Goal: Navigation & Orientation: Find specific page/section

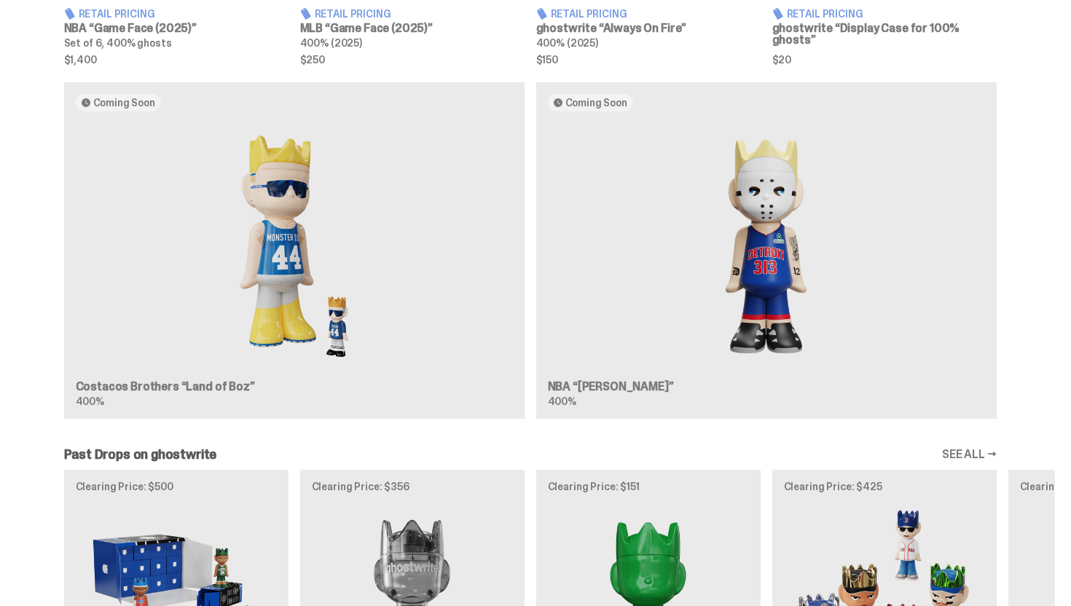
scroll to position [489, 0]
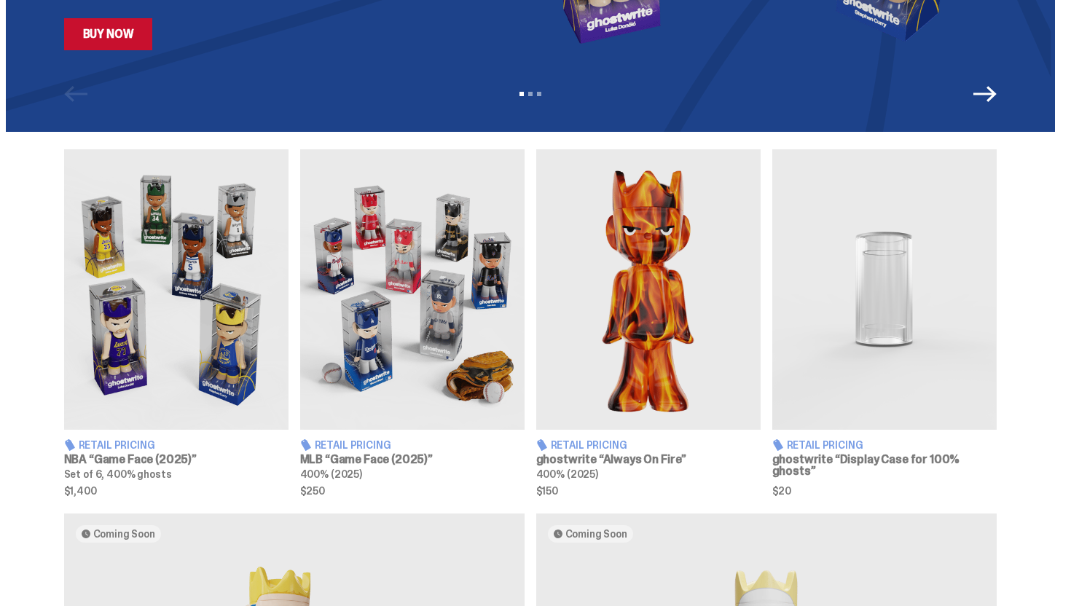
scroll to position [290, 0]
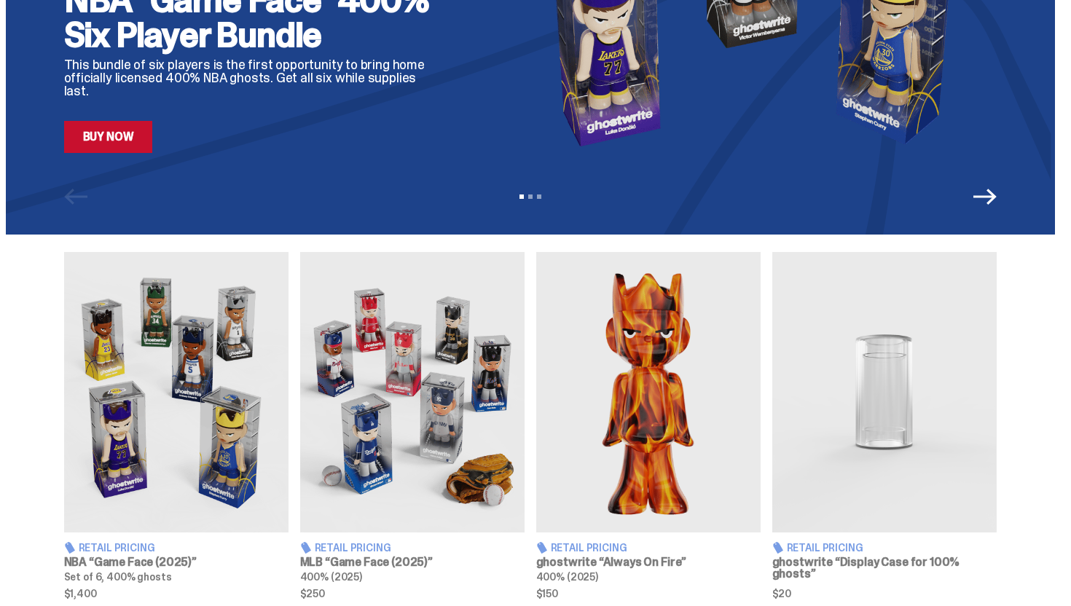
click at [674, 360] on img at bounding box center [648, 392] width 224 height 280
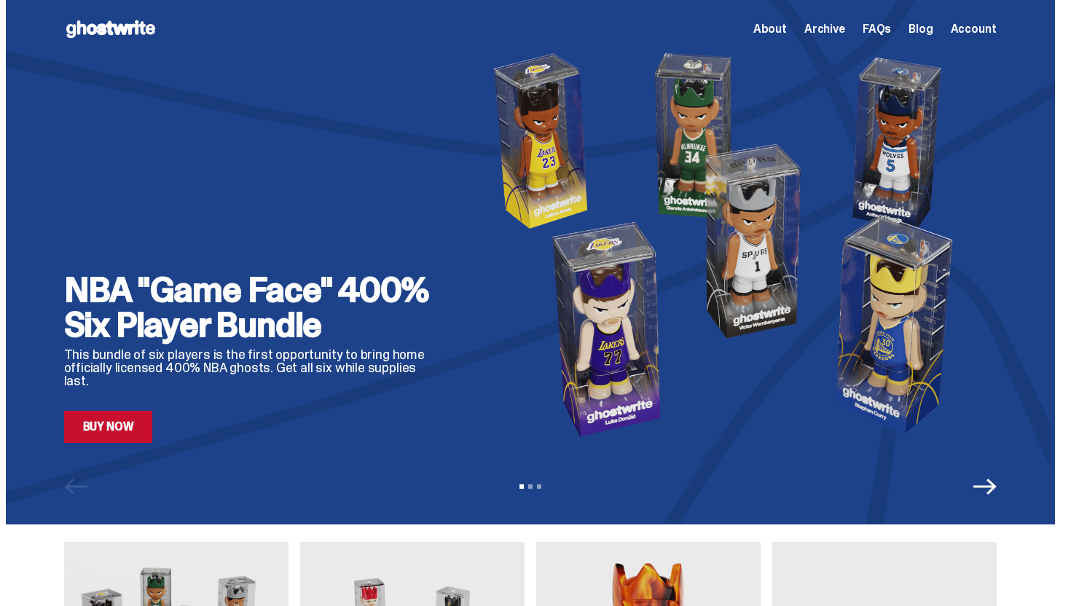
click at [838, 20] on div "About Archive FAQs Blog Account" at bounding box center [874, 28] width 243 height 17
click at [833, 27] on span "Archive" at bounding box center [824, 29] width 41 height 12
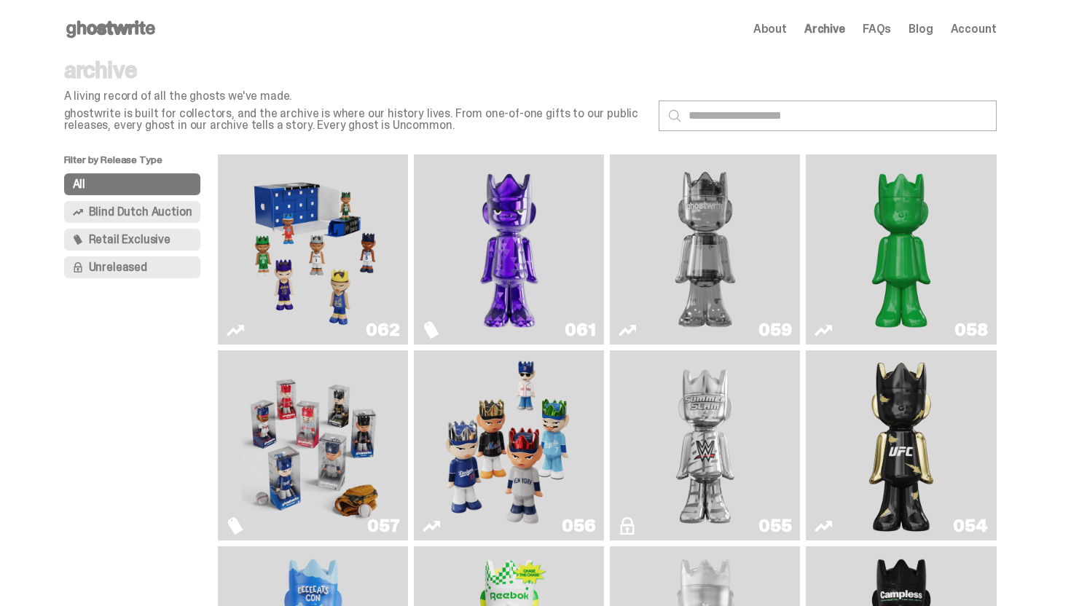
click at [136, 22] on icon at bounding box center [110, 28] width 93 height 23
